Goal: Task Accomplishment & Management: Manage account settings

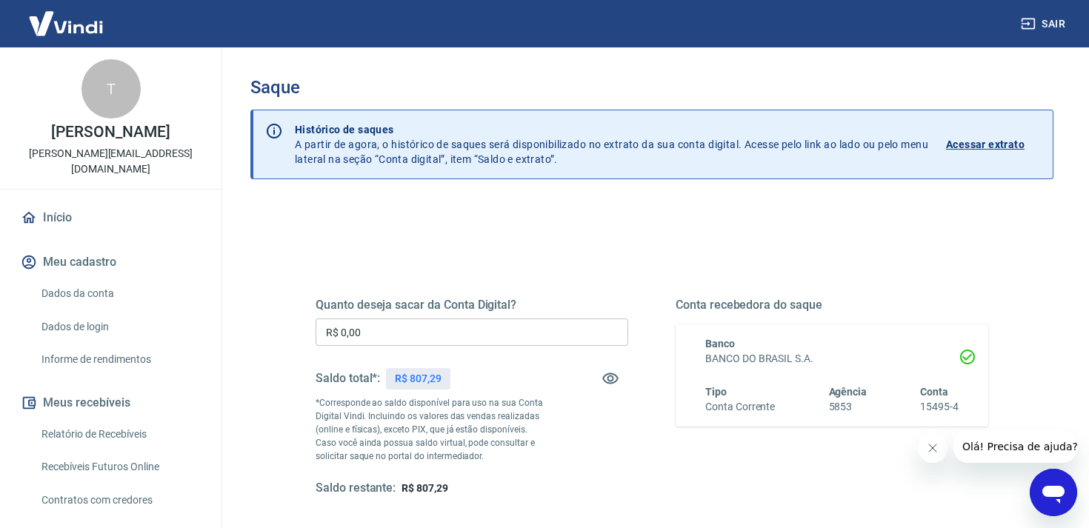
click at [605, 239] on div "Quanto deseja sacar da Conta Digital? R$ 0,00 ​ Saldo total*: R$ 807,29 *Corres…" at bounding box center [652, 405] width 708 height 345
click at [475, 325] on input "R$ 0,00" at bounding box center [472, 332] width 313 height 27
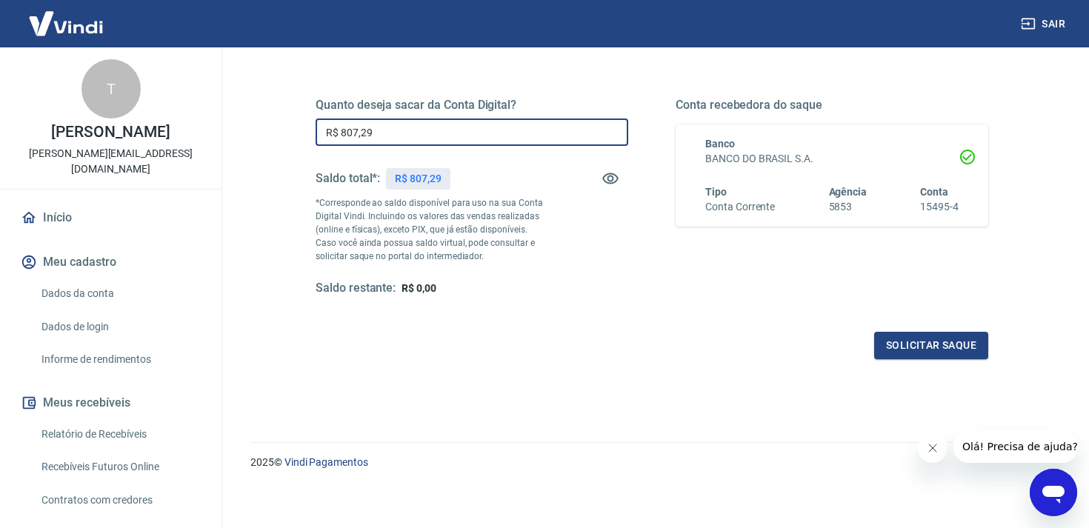
scroll to position [204, 0]
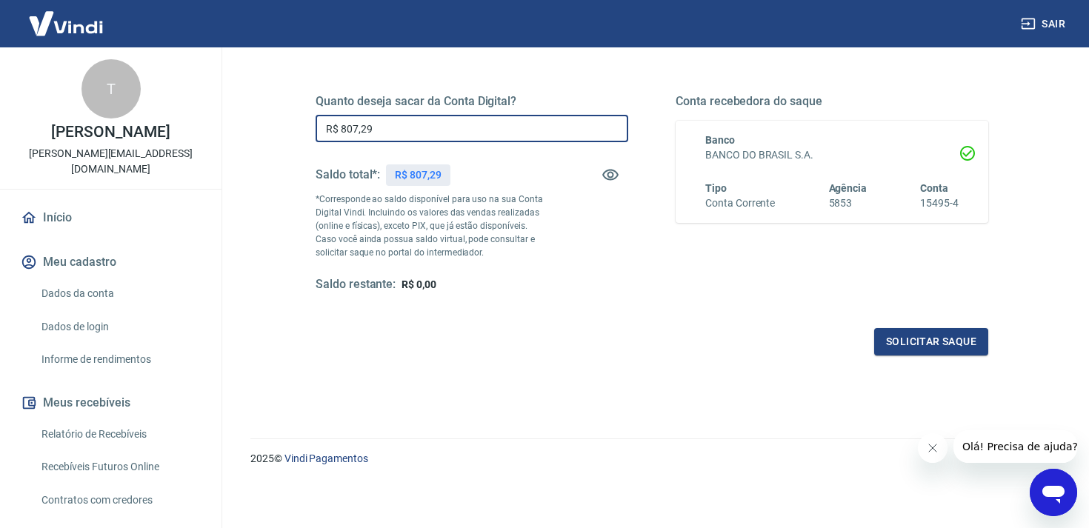
type input "R$ 807,29"
click at [917, 325] on div "Quanto deseja sacar da Conta Digital? R$ 807,29 ​ Saldo total*: R$ 807,29 *Corr…" at bounding box center [652, 207] width 673 height 297
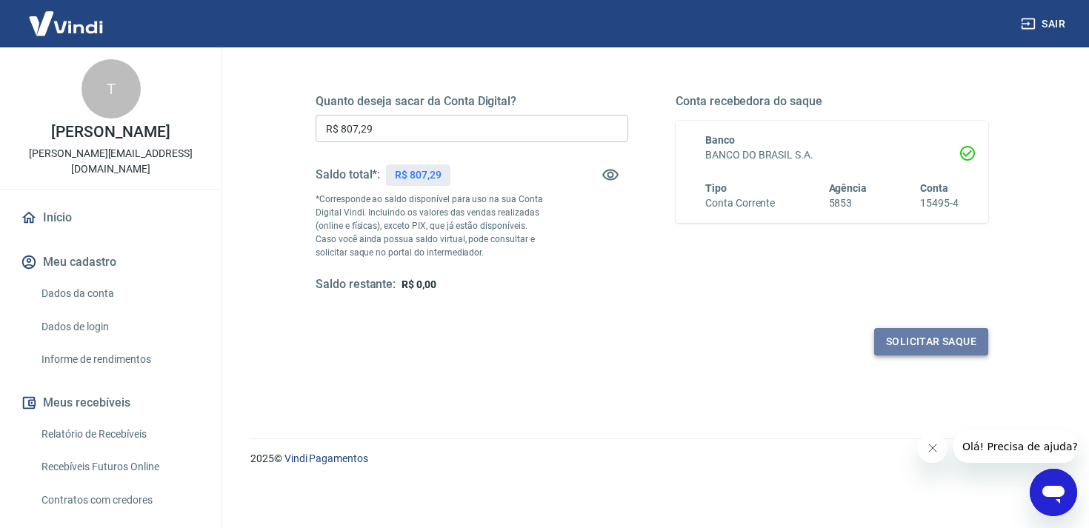
click at [908, 342] on button "Solicitar saque" at bounding box center [931, 341] width 114 height 27
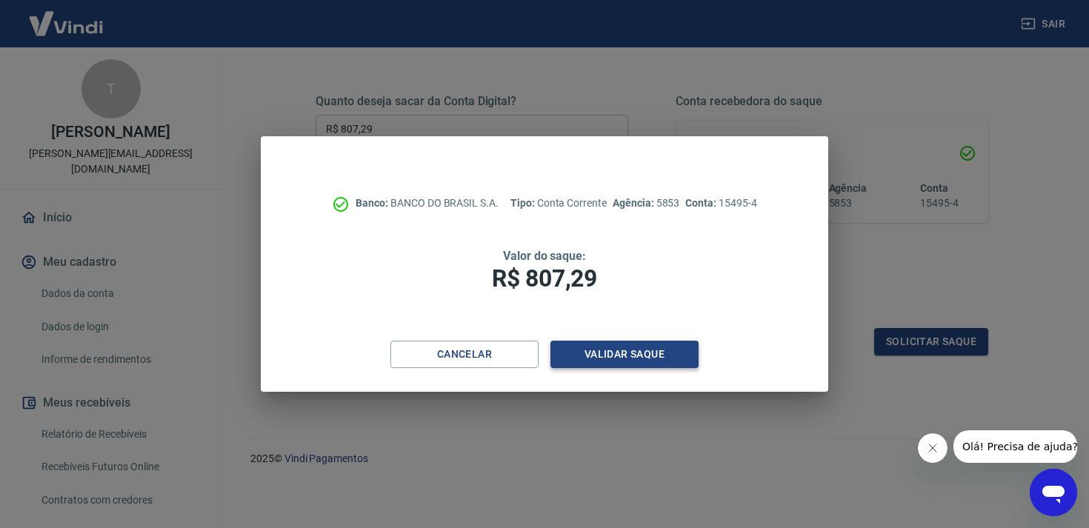
click at [617, 352] on button "Validar saque" at bounding box center [625, 354] width 148 height 27
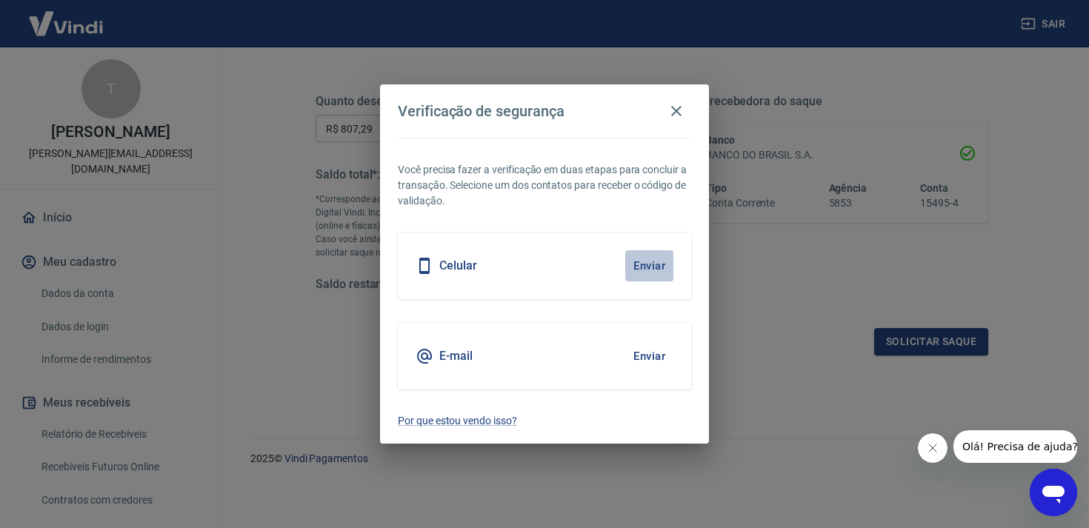
click at [644, 259] on button "Enviar" at bounding box center [649, 265] width 48 height 31
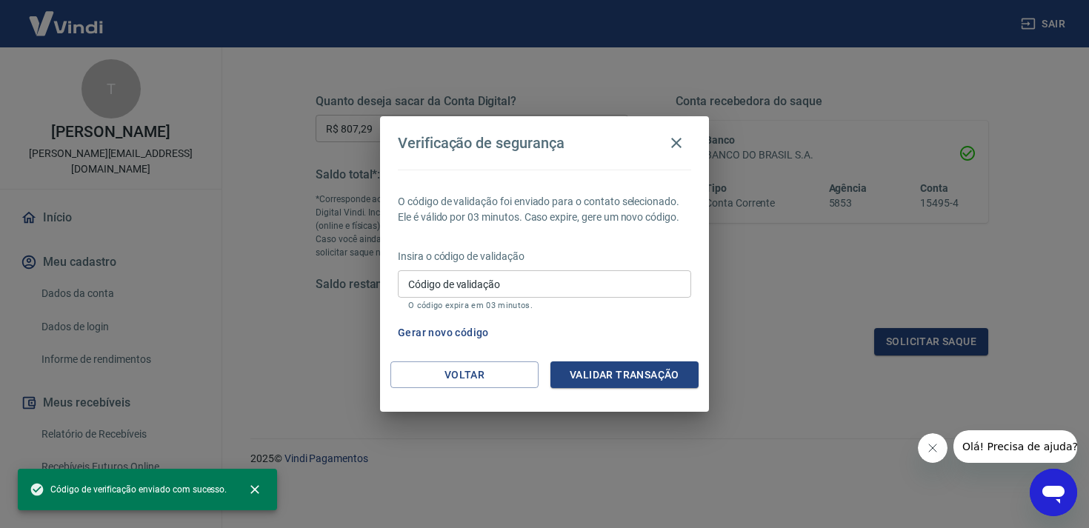
click at [478, 293] on input "Código de validação" at bounding box center [544, 283] width 293 height 27
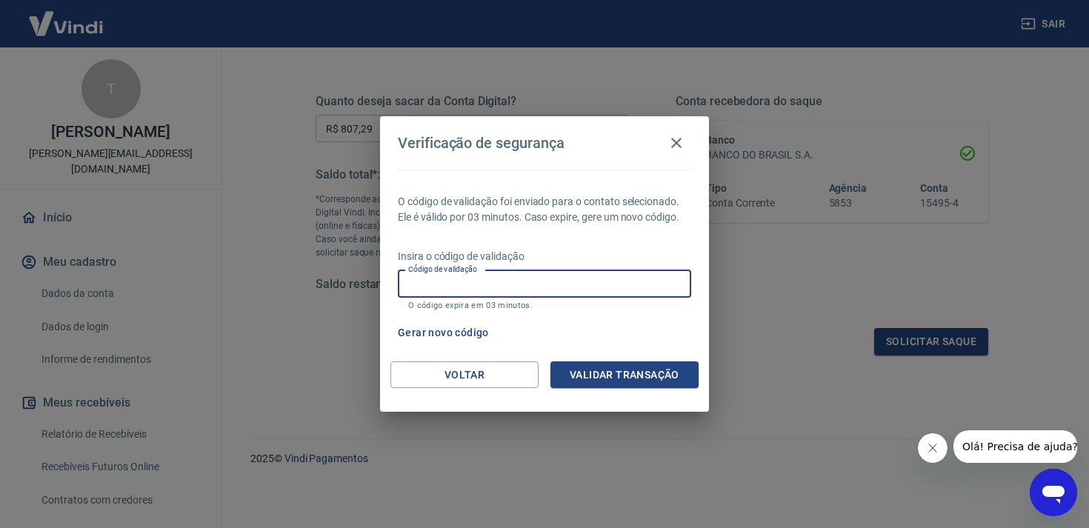
click at [487, 282] on input "Código de validação" at bounding box center [544, 283] width 293 height 27
type input "891344"
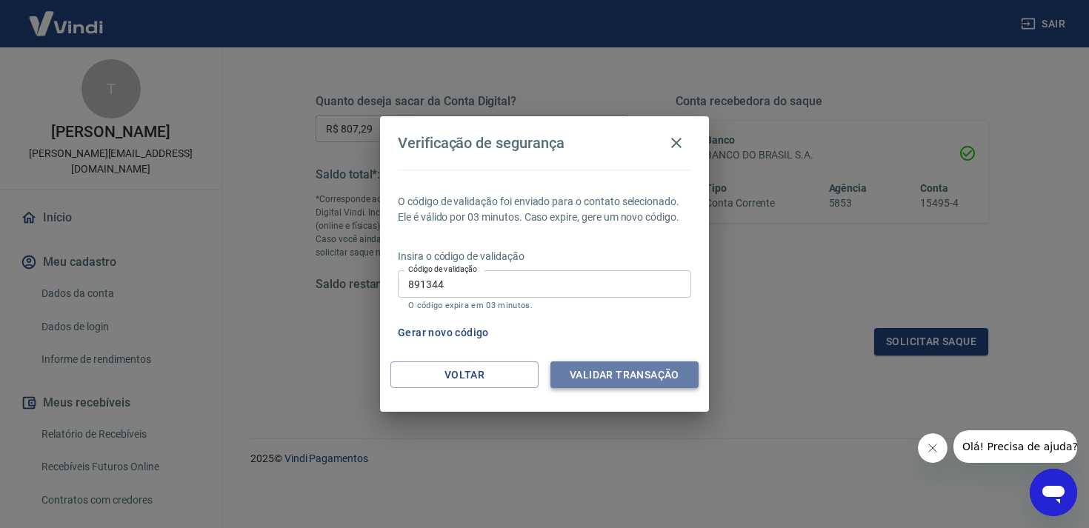
click at [605, 387] on button "Validar transação" at bounding box center [625, 375] width 148 height 27
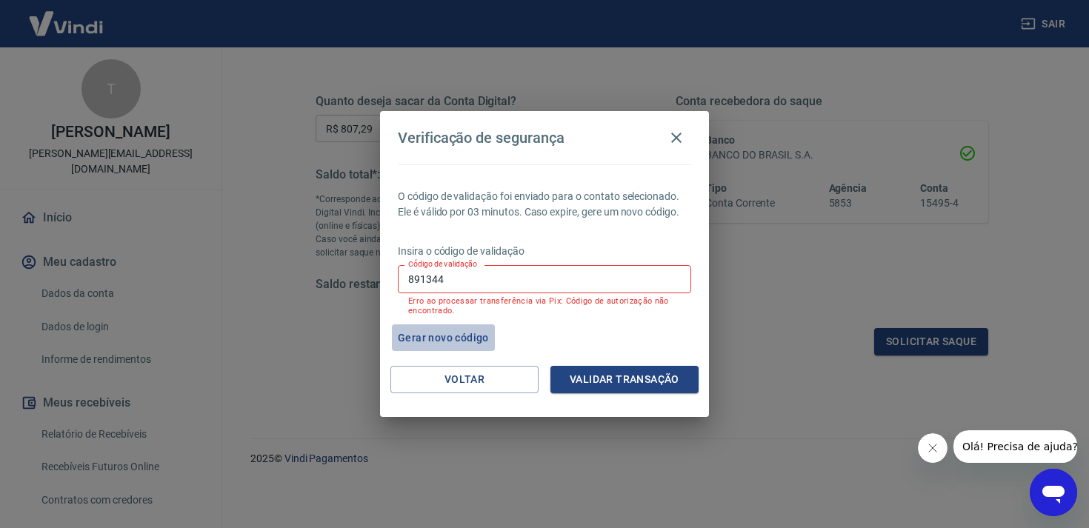
click at [443, 342] on button "Gerar novo código" at bounding box center [443, 338] width 103 height 27
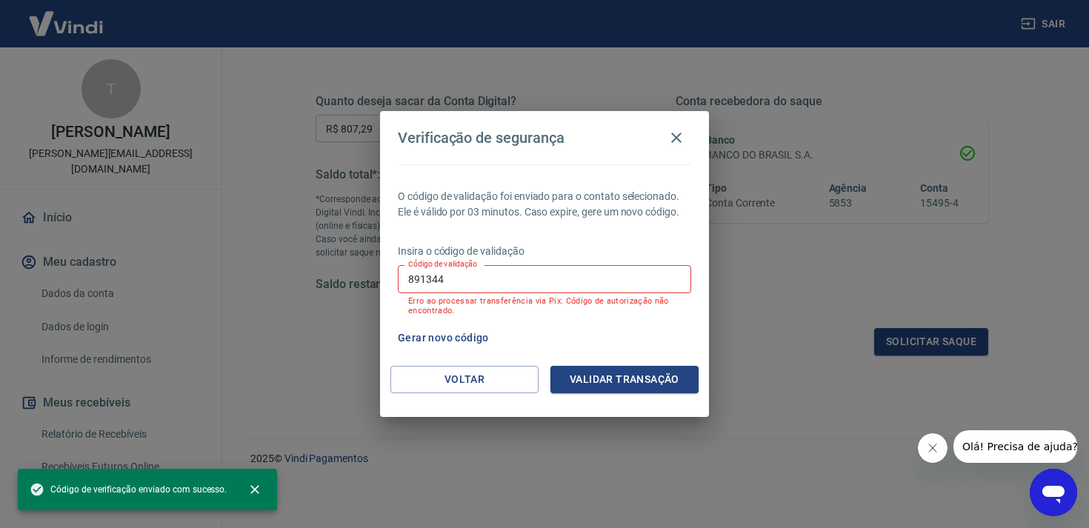
click at [469, 290] on input "891344" at bounding box center [544, 278] width 293 height 27
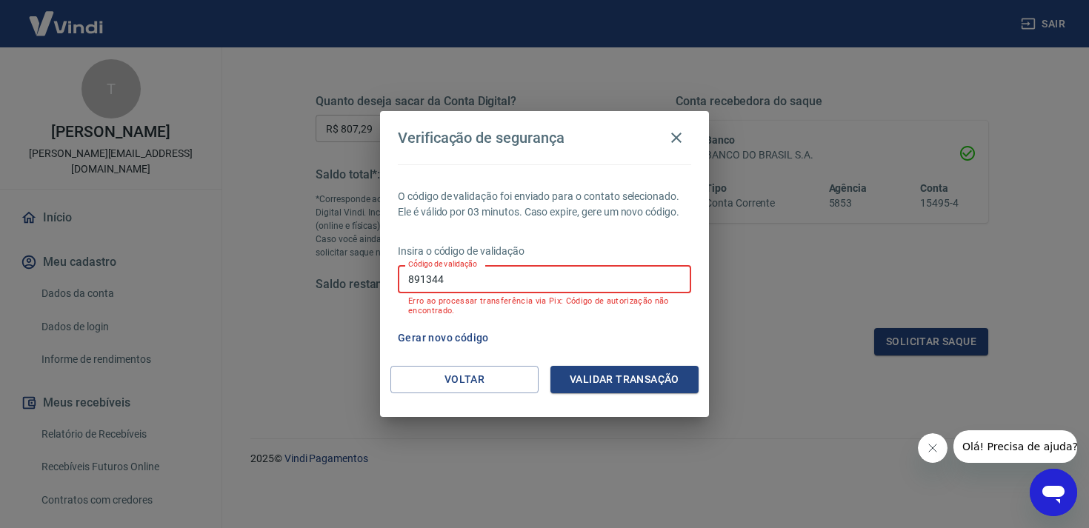
click at [469, 290] on input "891344" at bounding box center [544, 278] width 293 height 27
click at [488, 386] on button "Voltar" at bounding box center [465, 379] width 148 height 27
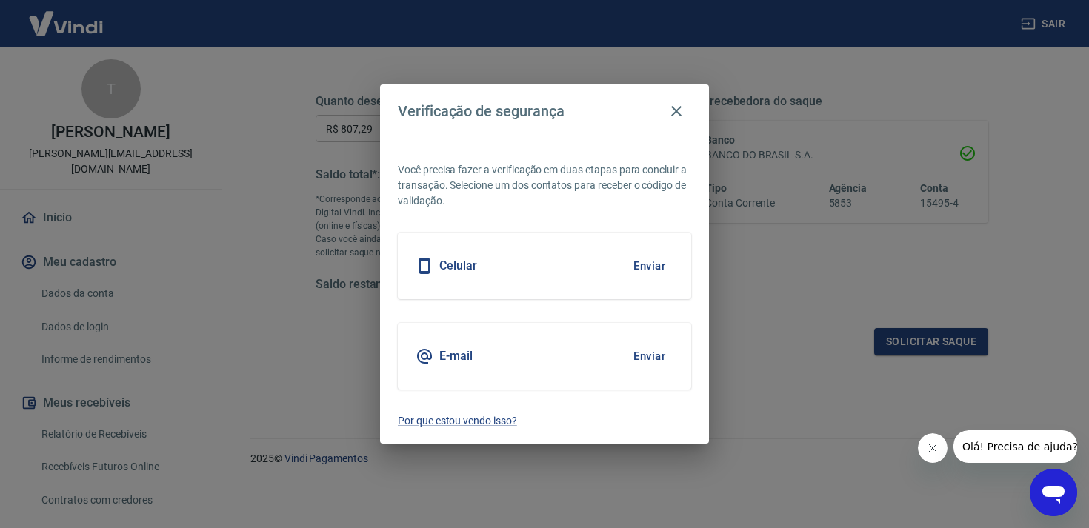
click at [647, 354] on button "Enviar" at bounding box center [649, 356] width 48 height 31
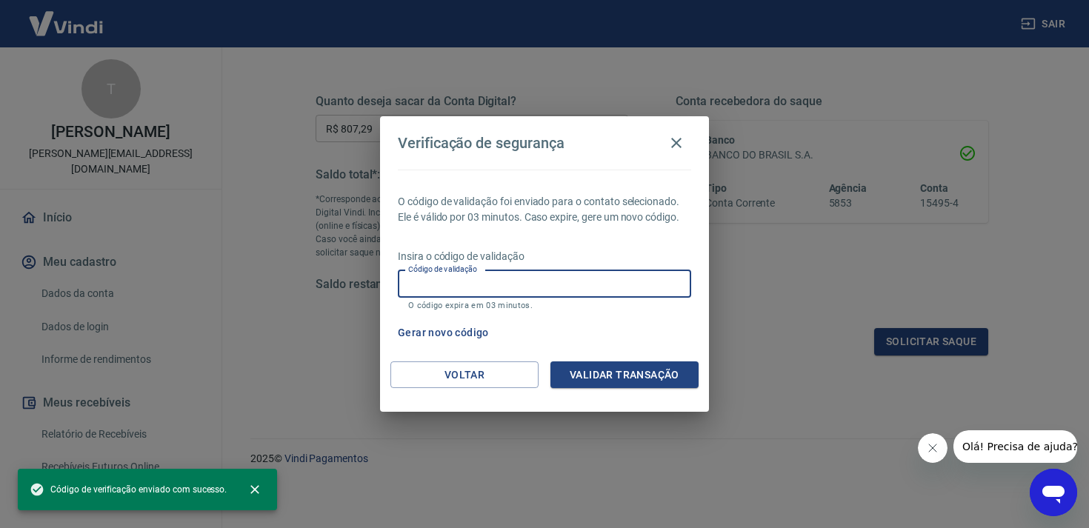
click at [493, 279] on input "Código de validação" at bounding box center [544, 283] width 293 height 27
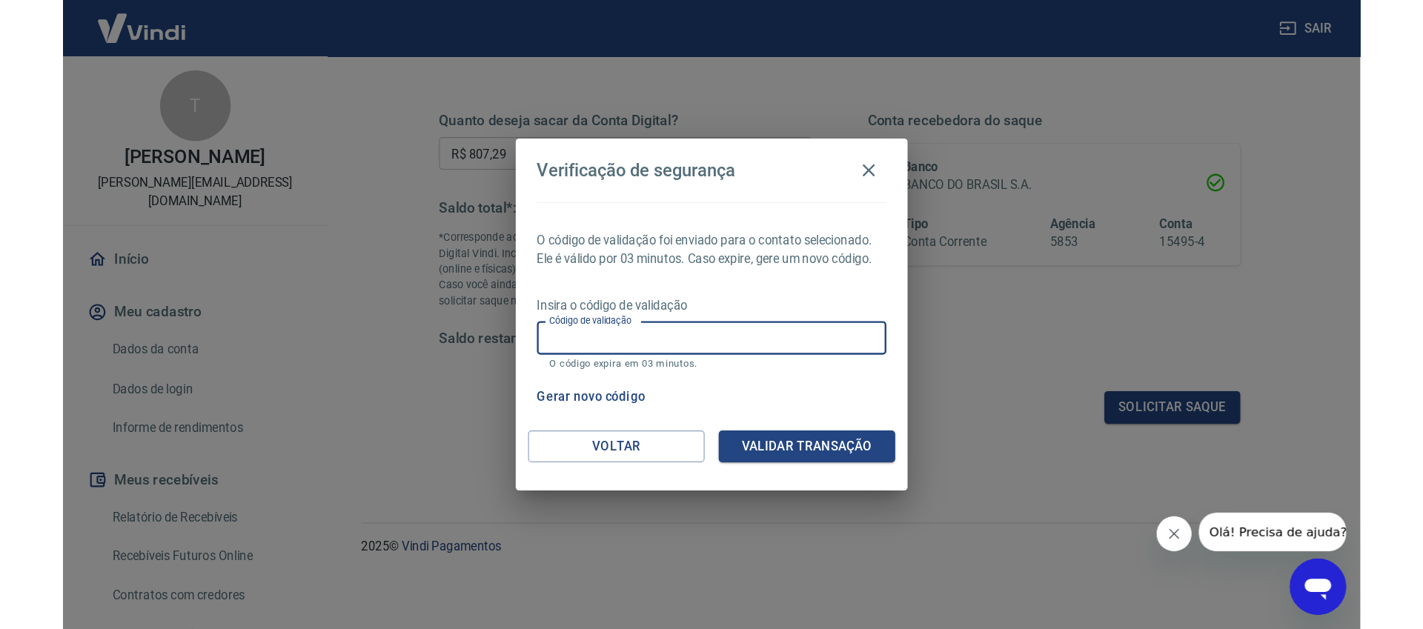
scroll to position [104, 0]
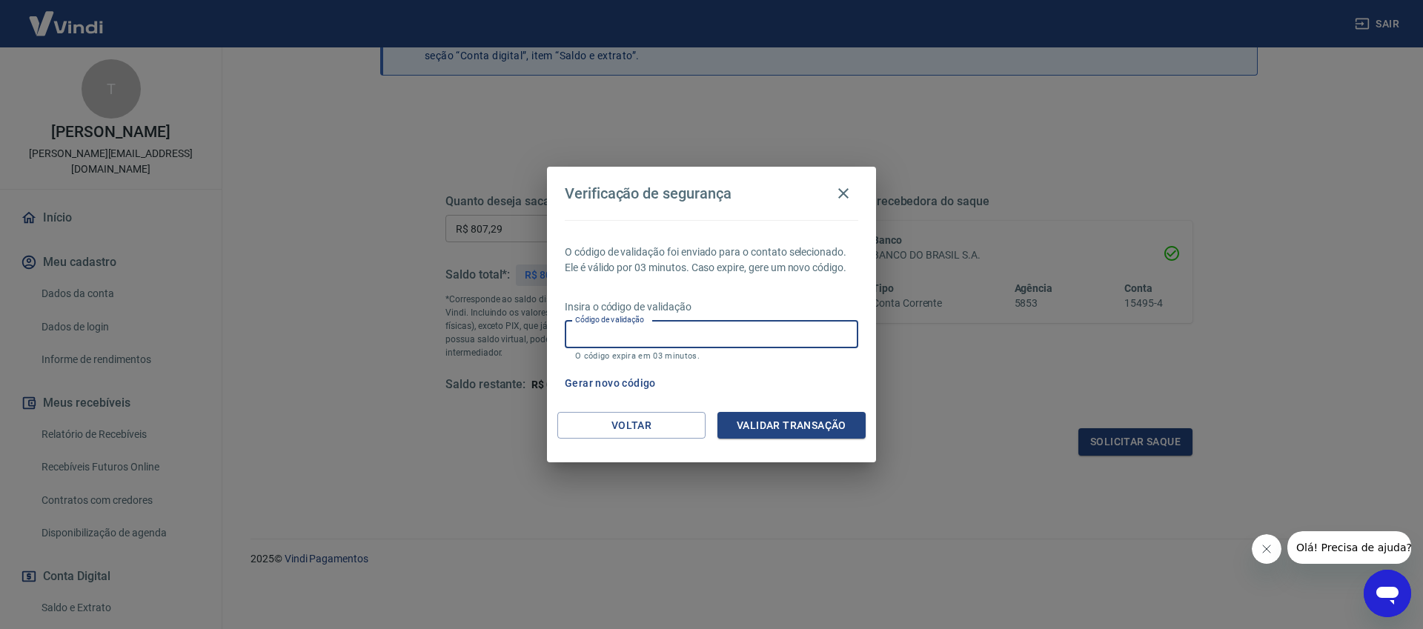
click at [620, 385] on button "Gerar novo código" at bounding box center [610, 383] width 103 height 27
click at [682, 340] on input "Código de validação" at bounding box center [711, 334] width 293 height 27
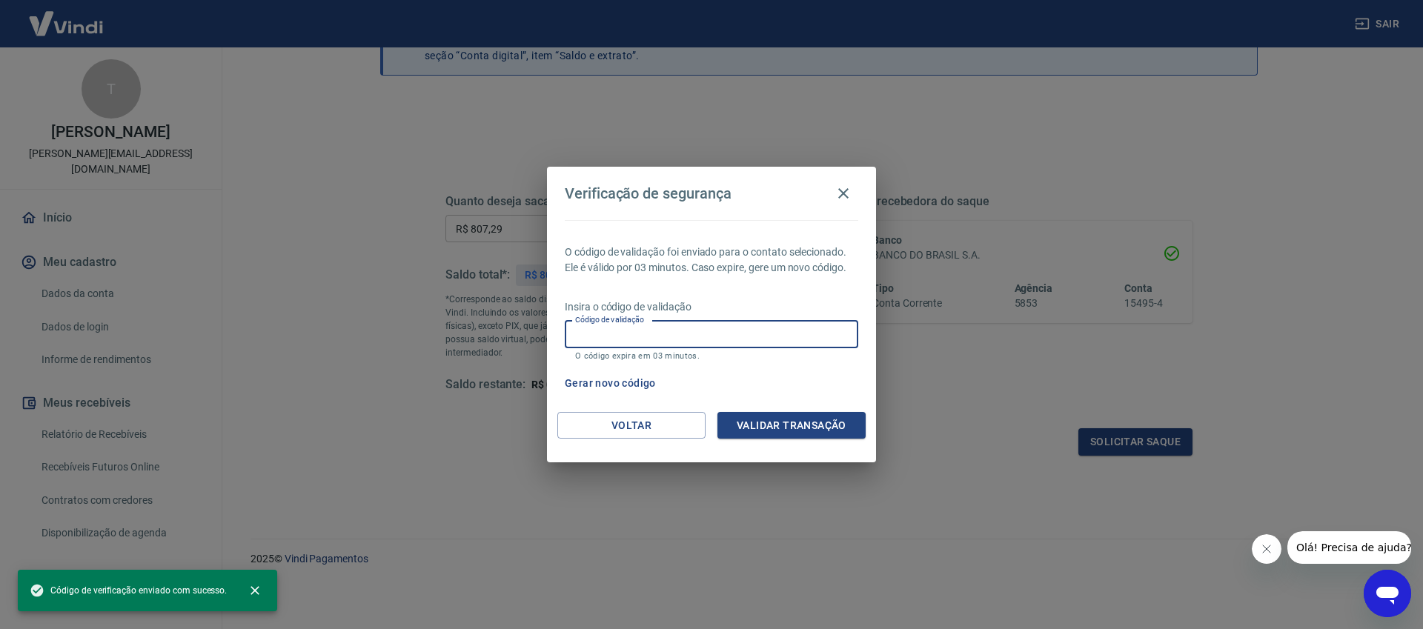
paste input "138150"
type input "138150"
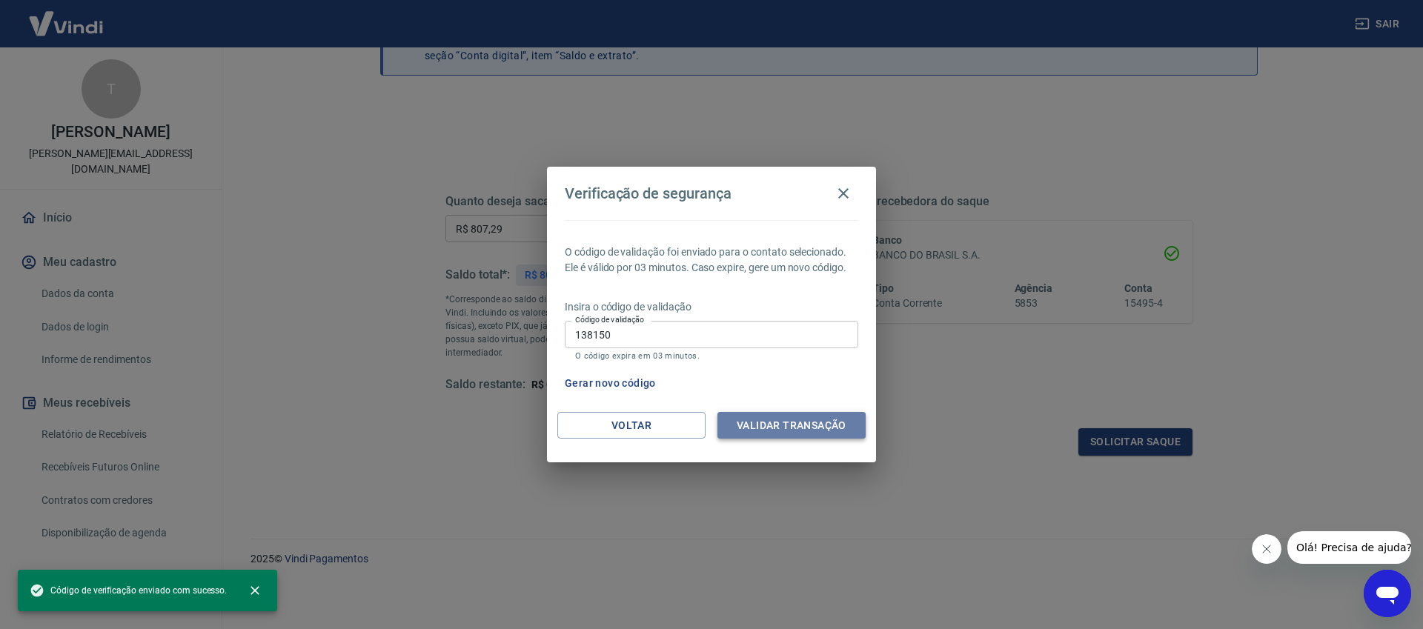
click at [781, 421] on button "Validar transação" at bounding box center [791, 425] width 148 height 27
